Goal: Information Seeking & Learning: Learn about a topic

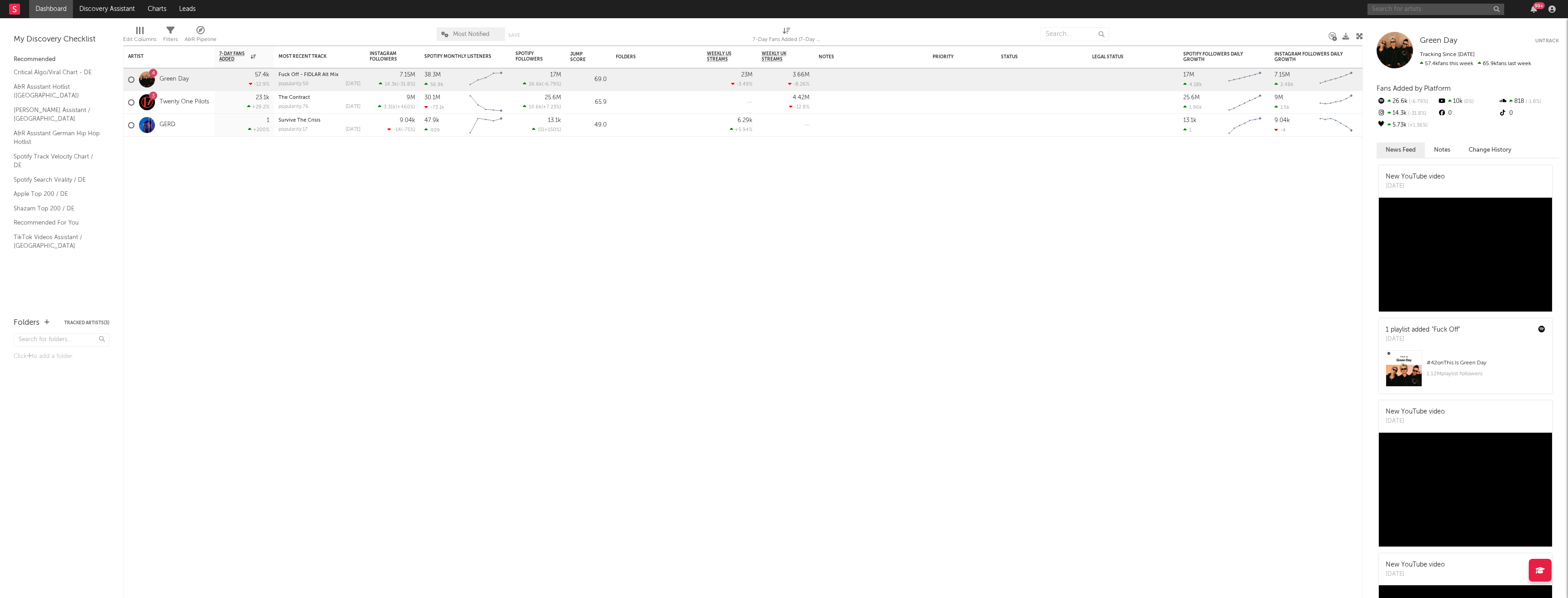
click at [1420, 8] on input "text" at bounding box center [1436, 9] width 137 height 11
click at [1431, 14] on input "avai" at bounding box center [1436, 9] width 137 height 11
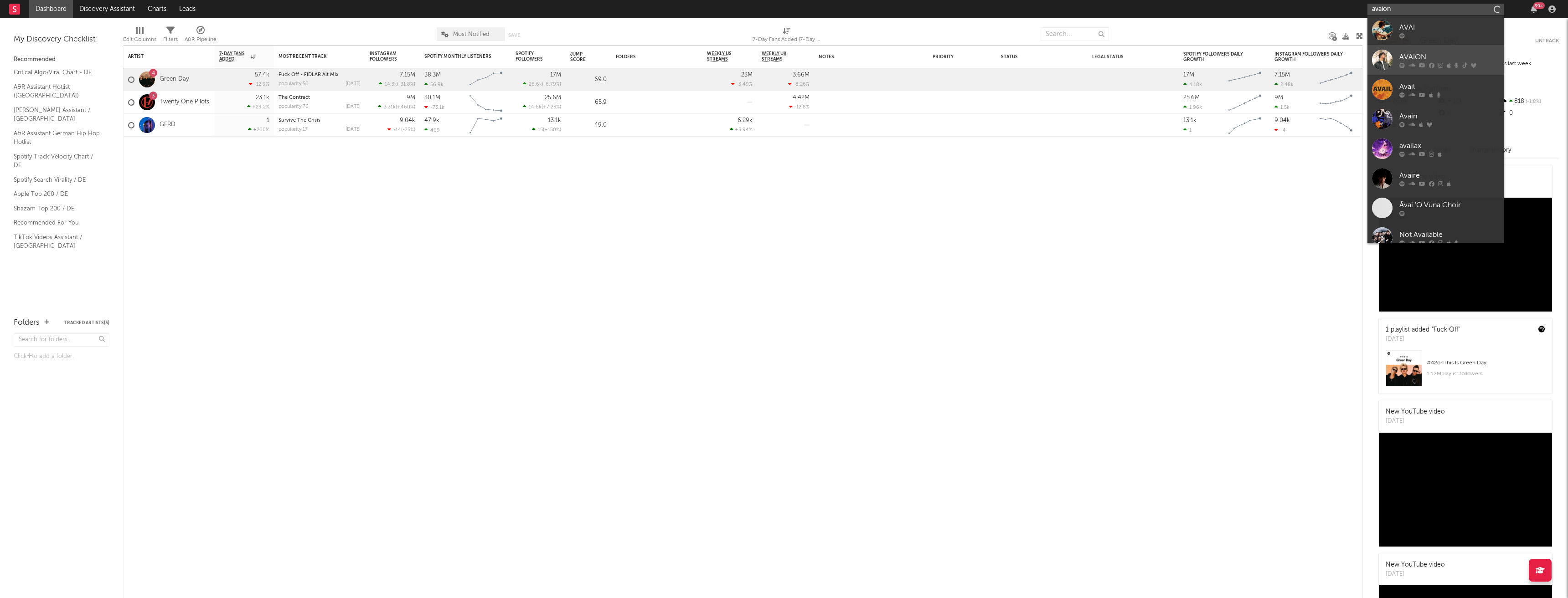
type input "avaion"
click at [1426, 35] on div at bounding box center [1449, 35] width 100 height 6
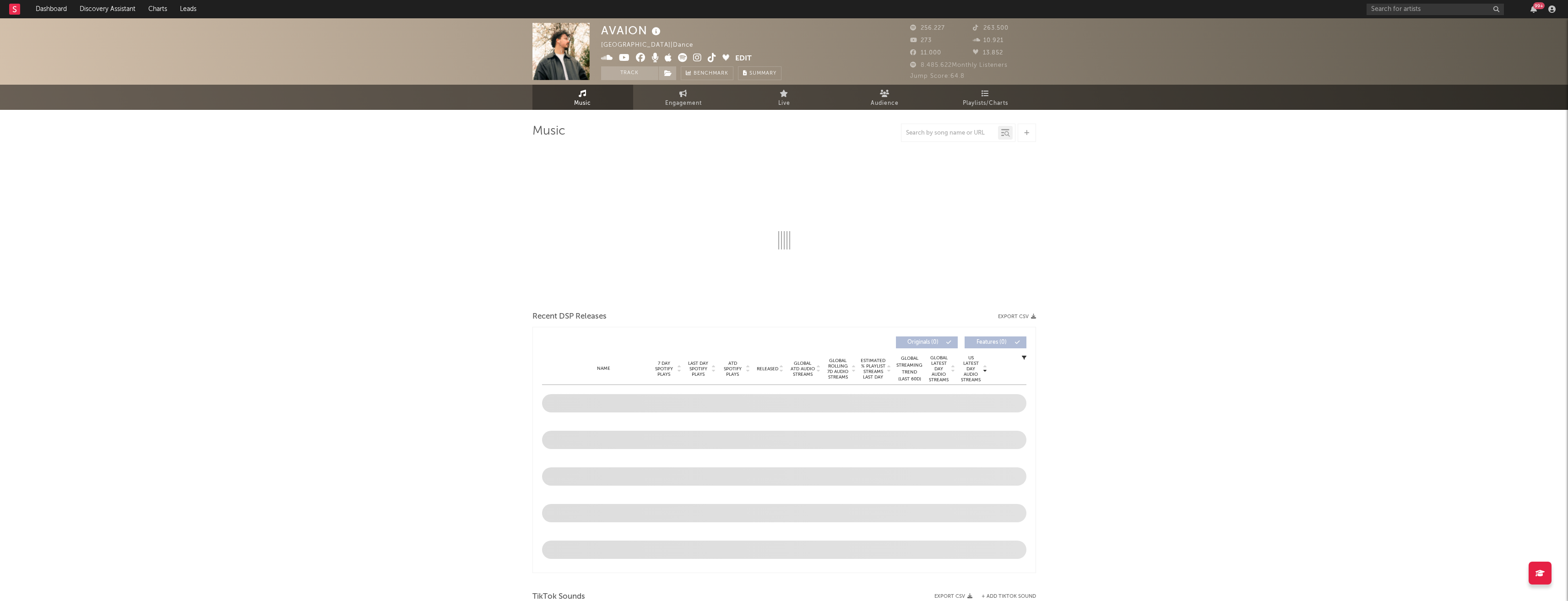
select select "6m"
